Goal: Task Accomplishment & Management: Use online tool/utility

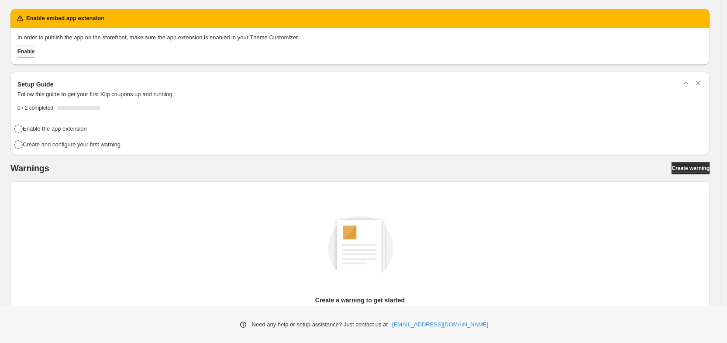
click at [35, 53] on span "Enable" at bounding box center [25, 51] width 17 height 7
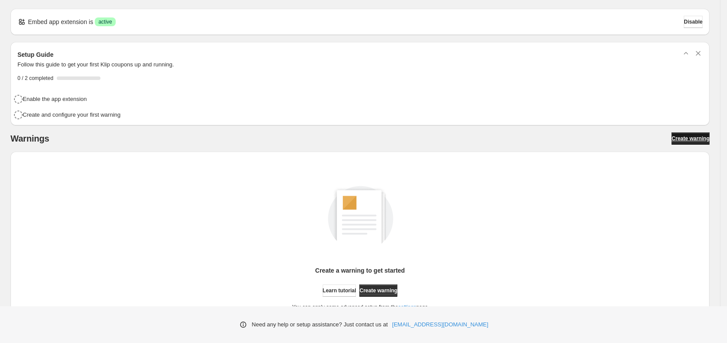
click at [702, 138] on span "Create warning" at bounding box center [691, 138] width 38 height 7
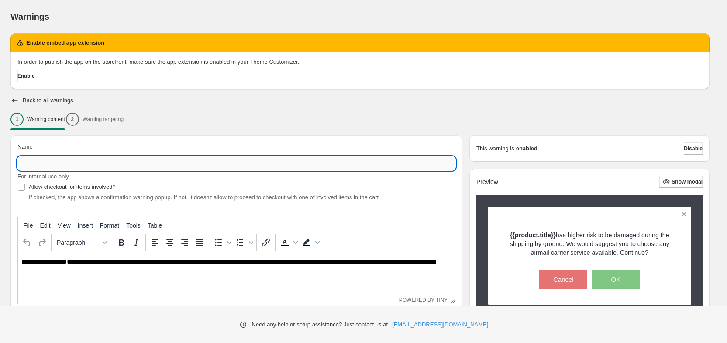
click at [119, 166] on input "Name" at bounding box center [236, 163] width 438 height 14
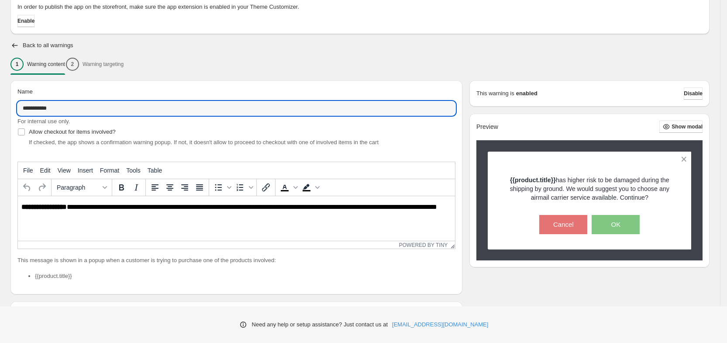
scroll to position [54, 0]
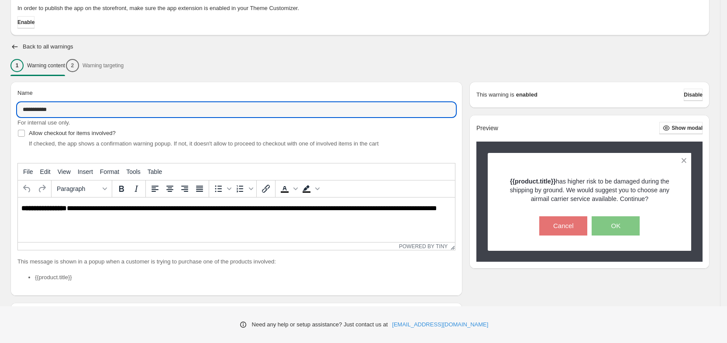
type input "**********"
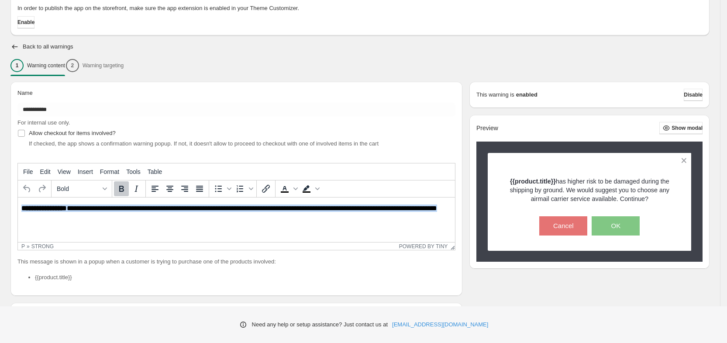
drag, startPoint x: 65, startPoint y: 215, endPoint x: 6, endPoint y: 205, distance: 59.4
click at [18, 205] on html "**********" at bounding box center [236, 212] width 437 height 30
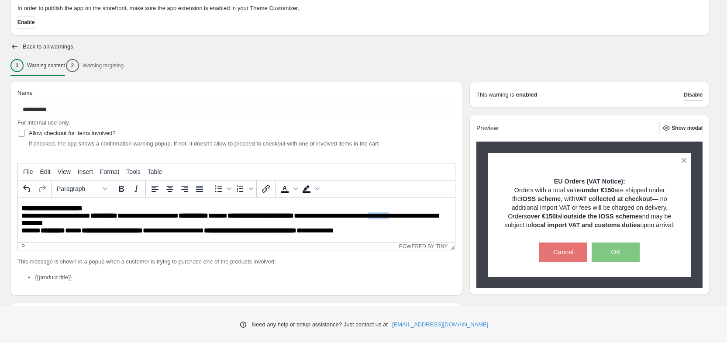
drag, startPoint x: 407, startPoint y: 218, endPoint x: 427, endPoint y: 215, distance: 20.3
click at [427, 215] on p "**********" at bounding box center [234, 219] width 427 height 31
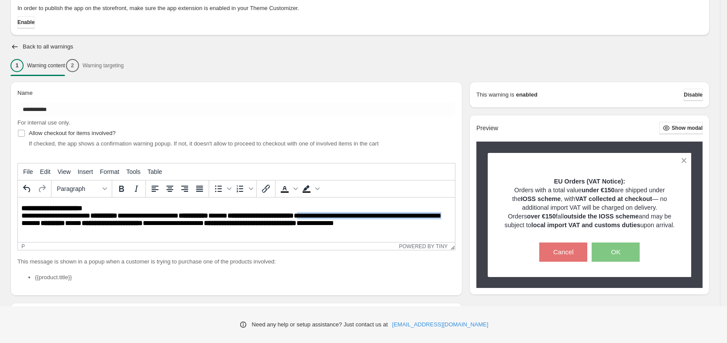
drag, startPoint x: 326, startPoint y: 214, endPoint x: 335, endPoint y: 221, distance: 11.2
click at [335, 221] on p "**********" at bounding box center [234, 219] width 427 height 31
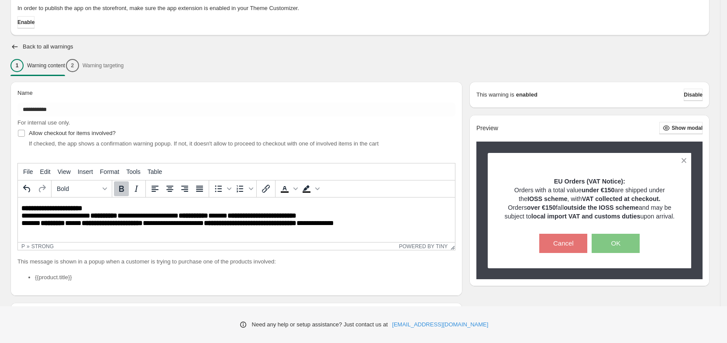
click at [171, 212] on p "**********" at bounding box center [239, 216] width 437 height 24
click at [46, 171] on span "Edit" at bounding box center [45, 171] width 10 height 7
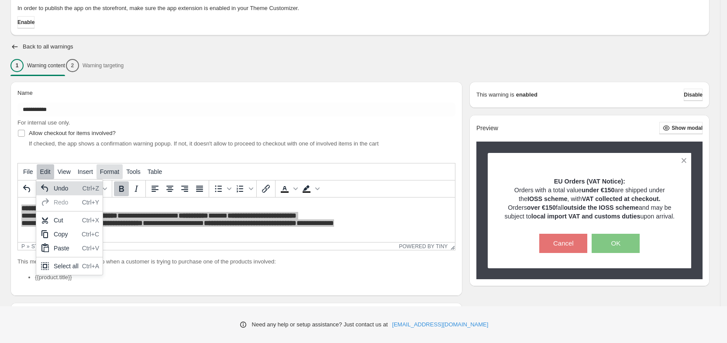
click at [113, 173] on span "Format" at bounding box center [109, 171] width 19 height 7
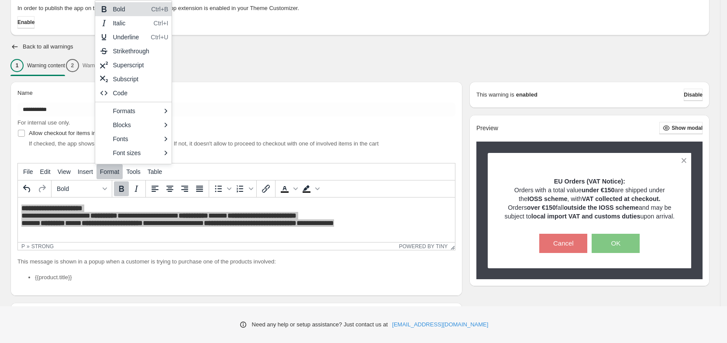
scroll to position [10, 0]
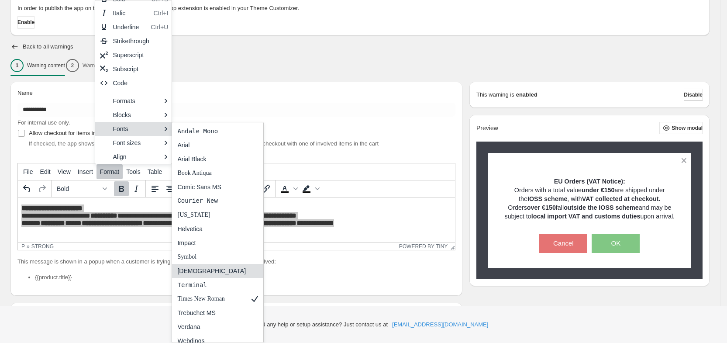
click at [213, 269] on div "[DEMOGRAPHIC_DATA]" at bounding box center [211, 271] width 69 height 10
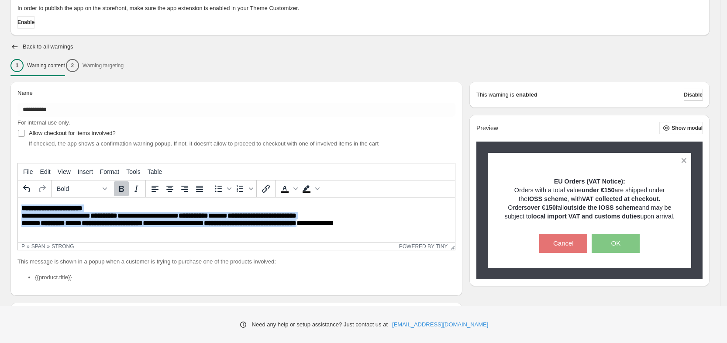
click at [83, 207] on strong "**********" at bounding box center [51, 208] width 61 height 7
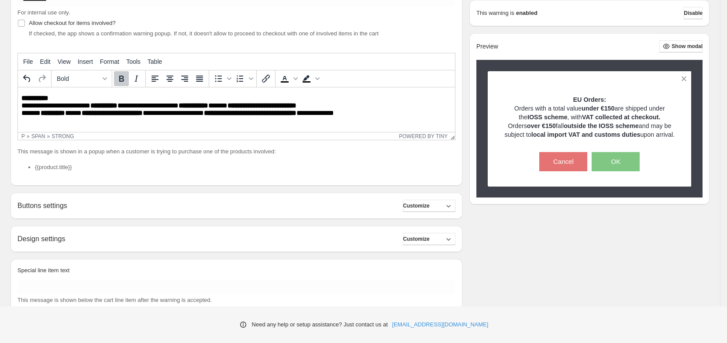
scroll to position [189, 0]
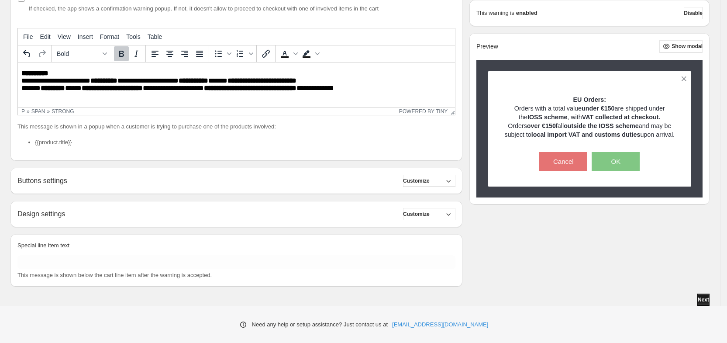
click at [709, 301] on span "Next" at bounding box center [703, 299] width 11 height 7
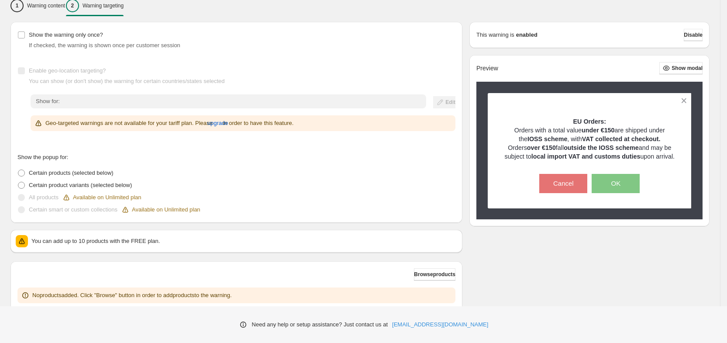
scroll to position [142, 0]
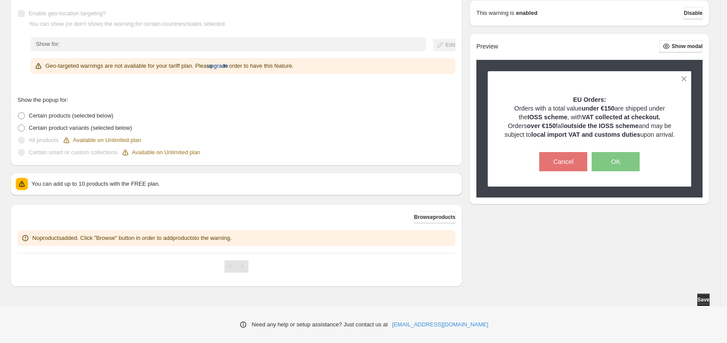
click at [223, 65] on span "upgrade" at bounding box center [218, 66] width 21 height 9
click at [228, 64] on span "upgrade" at bounding box center [218, 66] width 21 height 9
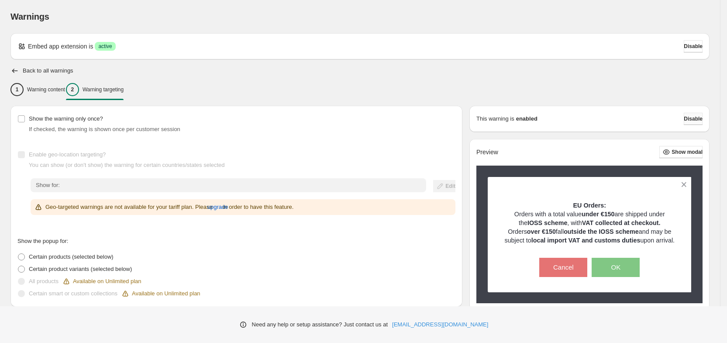
click at [699, 119] on span "Disable" at bounding box center [693, 118] width 19 height 7
click at [693, 122] on button "Disable" at bounding box center [693, 119] width 19 height 12
click at [571, 92] on div "1 Warning content 2 Warning targeting" at bounding box center [359, 89] width 699 height 18
click at [62, 90] on p "Warning content" at bounding box center [46, 89] width 38 height 7
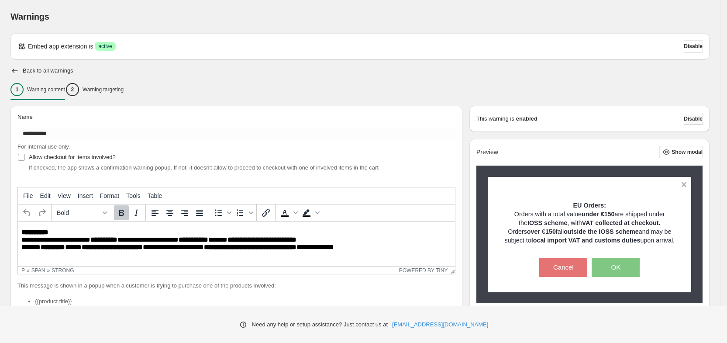
click at [702, 119] on span "Disable" at bounding box center [693, 118] width 19 height 7
click at [13, 68] on icon "button" at bounding box center [14, 70] width 9 height 9
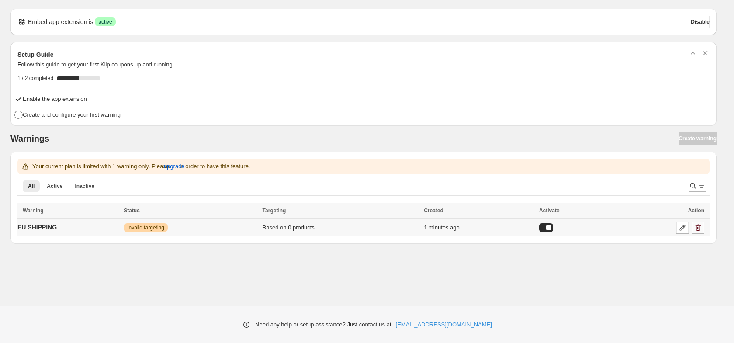
click at [698, 226] on icon "button" at bounding box center [698, 227] width 9 height 9
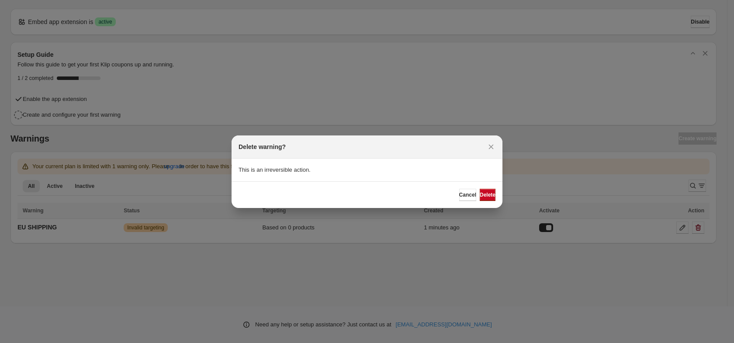
click at [487, 201] on div "Cancel Delete" at bounding box center [367, 194] width 271 height 27
click at [486, 195] on span "Delete" at bounding box center [488, 194] width 16 height 7
